Goal: Transaction & Acquisition: Purchase product/service

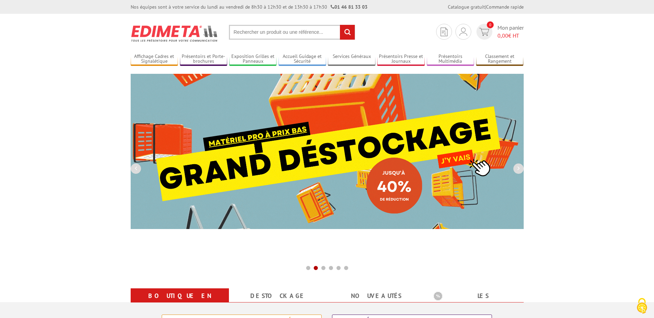
click at [256, 31] on input "text" at bounding box center [292, 32] width 126 height 15
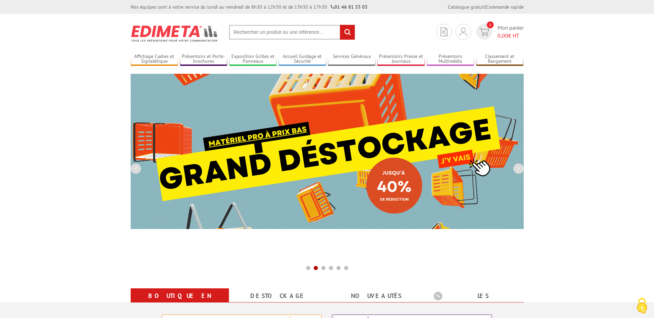
click at [246, 30] on input "text" at bounding box center [292, 32] width 126 height 15
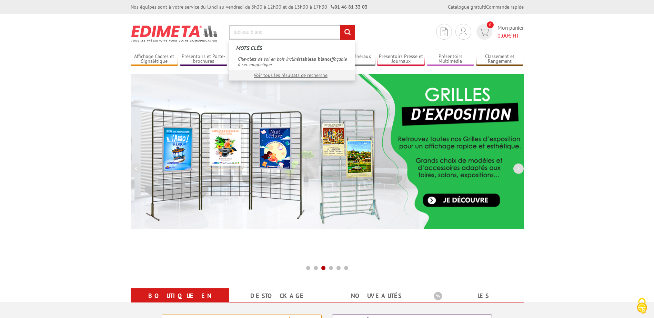
type input "tableau blanc"
click at [340, 25] on input "rechercher" at bounding box center [347, 32] width 15 height 15
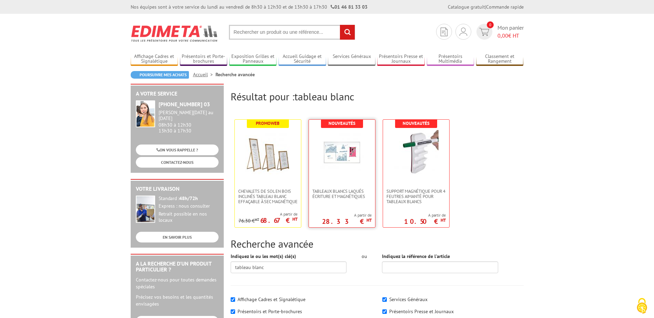
click at [339, 185] on link at bounding box center [342, 154] width 66 height 69
